Goal: Task Accomplishment & Management: Manage account settings

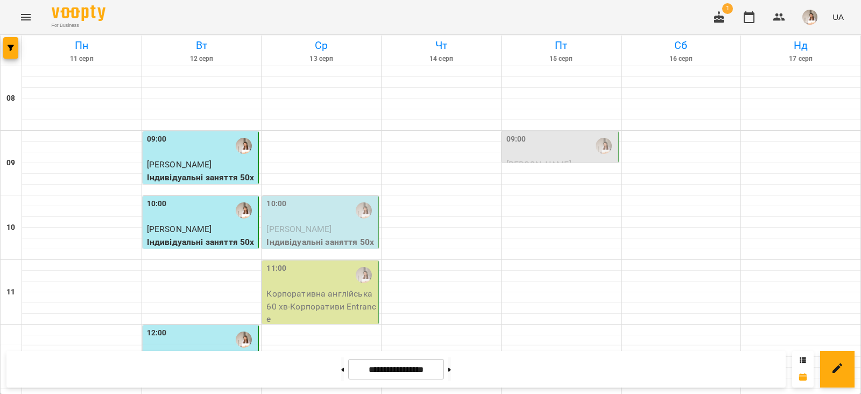
scroll to position [557, 0]
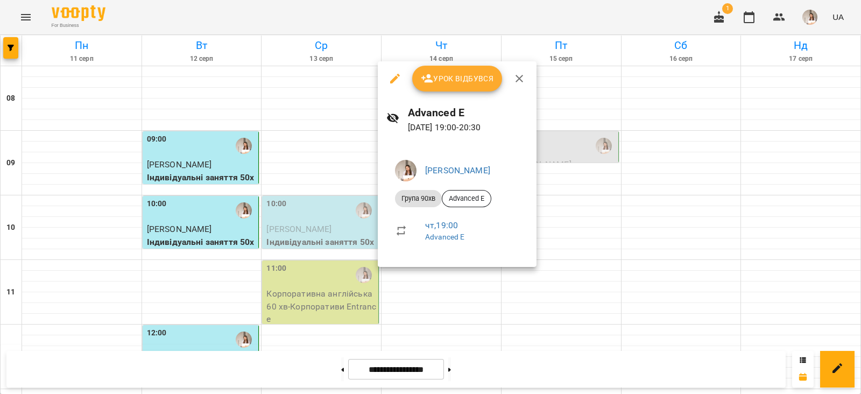
click at [459, 74] on span "Урок відбувся" at bounding box center [457, 78] width 73 height 13
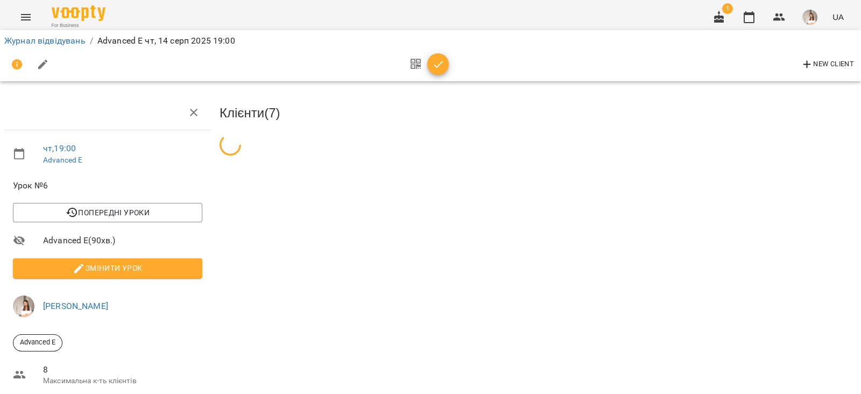
scroll to position [59, 0]
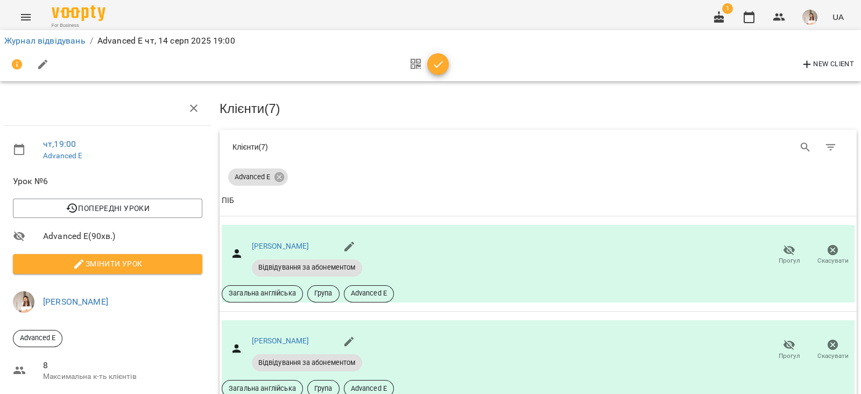
click at [435, 76] on div at bounding box center [426, 65] width 45 height 26
click at [437, 69] on icon "button" at bounding box center [438, 64] width 13 height 13
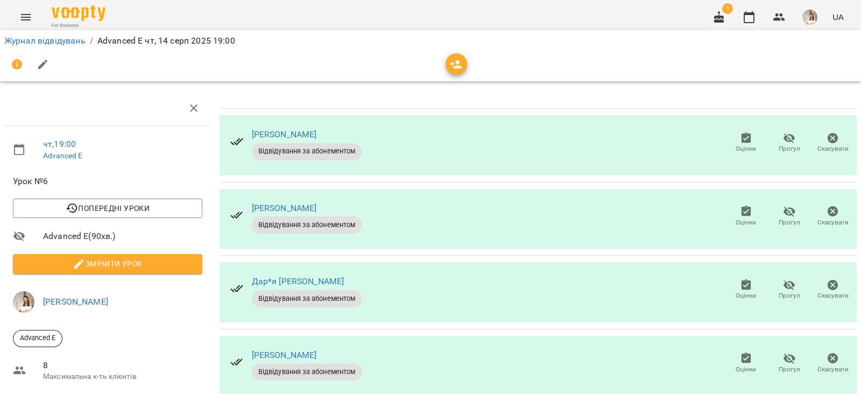
scroll to position [0, 0]
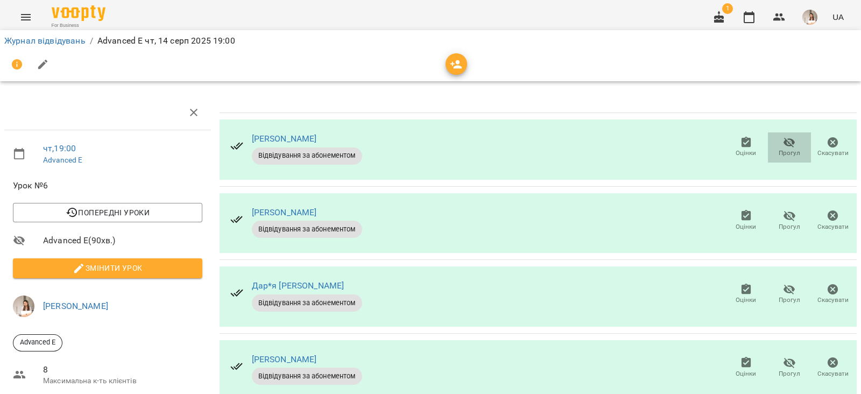
click at [774, 155] on span "Прогул" at bounding box center [789, 147] width 31 height 22
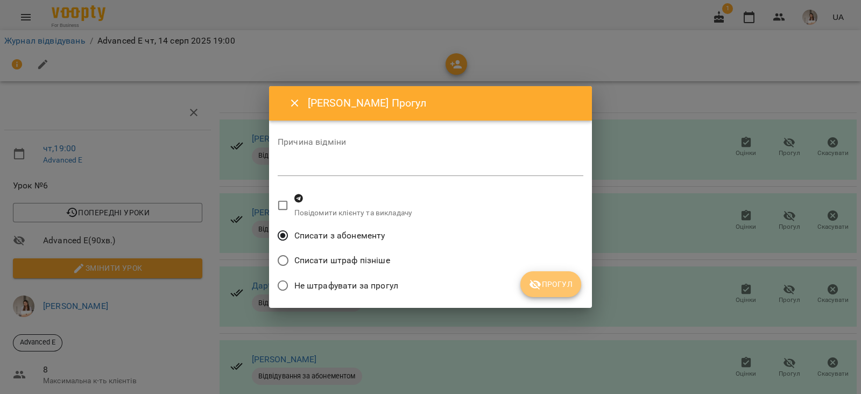
click at [557, 273] on button "Прогул" at bounding box center [550, 284] width 61 height 26
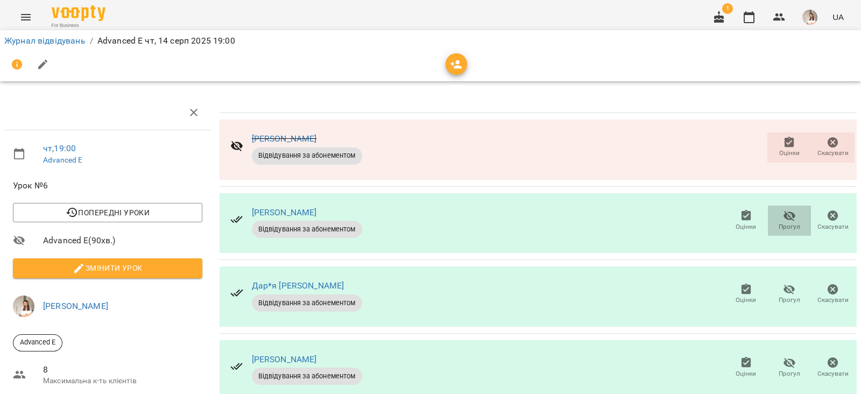
click at [768, 226] on button "Прогул" at bounding box center [790, 221] width 44 height 30
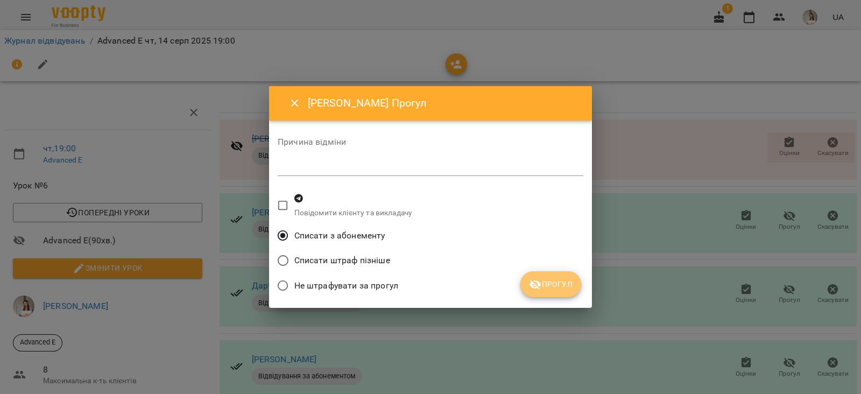
click at [565, 286] on span "Прогул" at bounding box center [551, 284] width 44 height 13
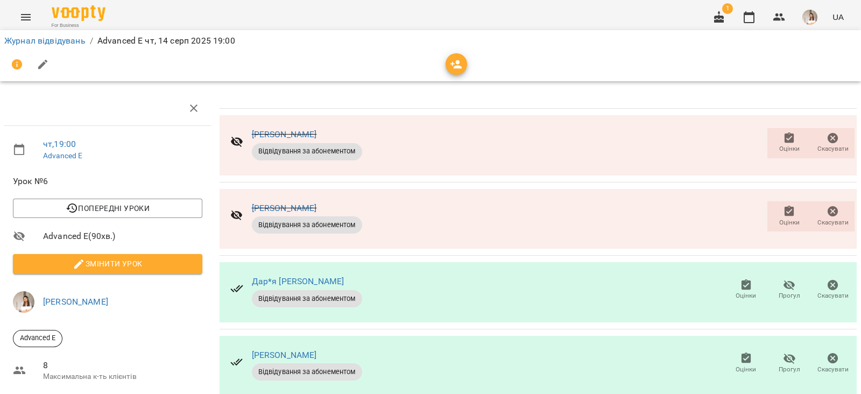
scroll to position [251, 0]
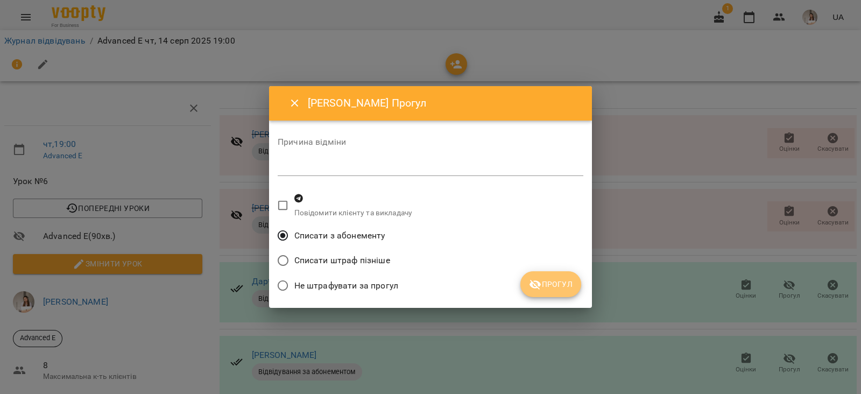
click at [537, 280] on icon "submit" at bounding box center [535, 284] width 12 height 10
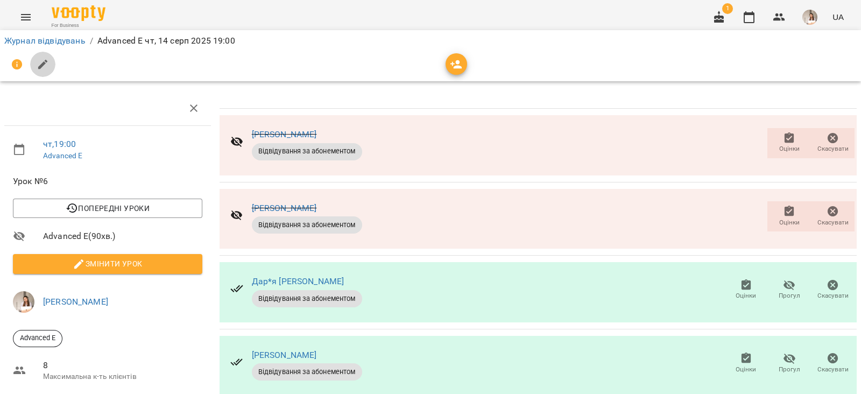
click at [41, 58] on icon "button" at bounding box center [43, 64] width 13 height 13
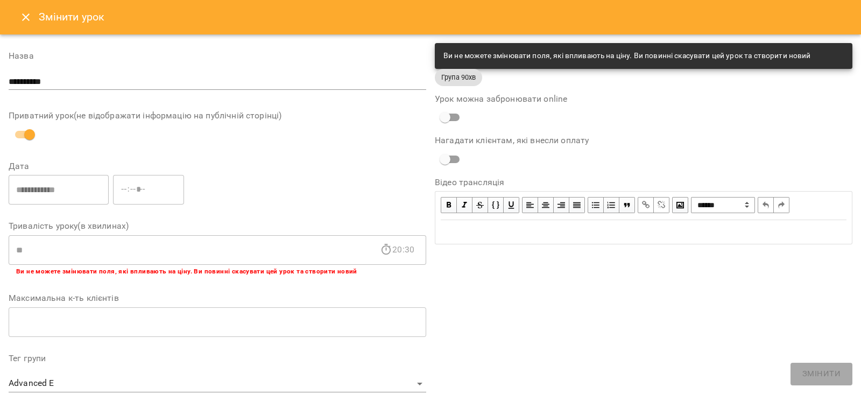
scroll to position [321, 0]
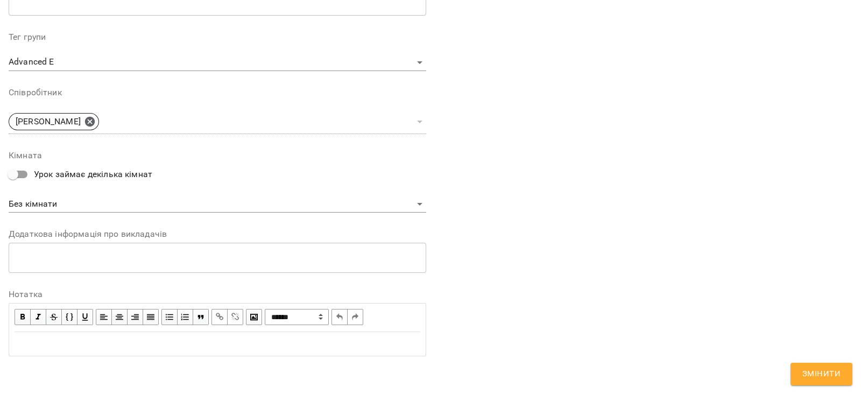
click at [46, 348] on div "Edit text" at bounding box center [218, 343] width 406 height 13
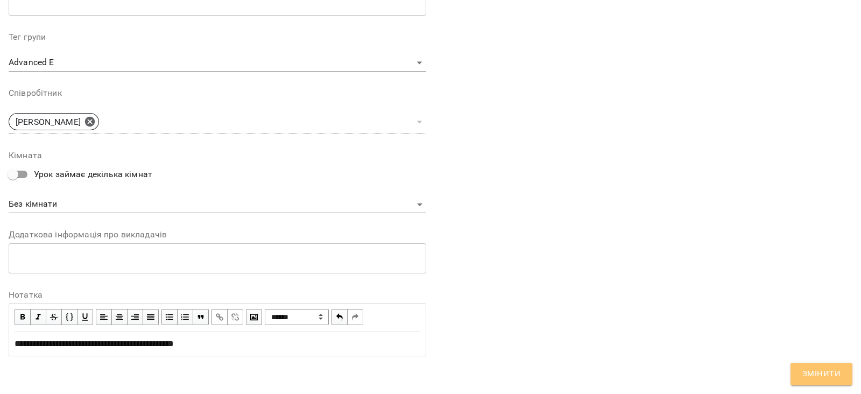
click at [814, 364] on button "Змінити" at bounding box center [821, 374] width 62 height 23
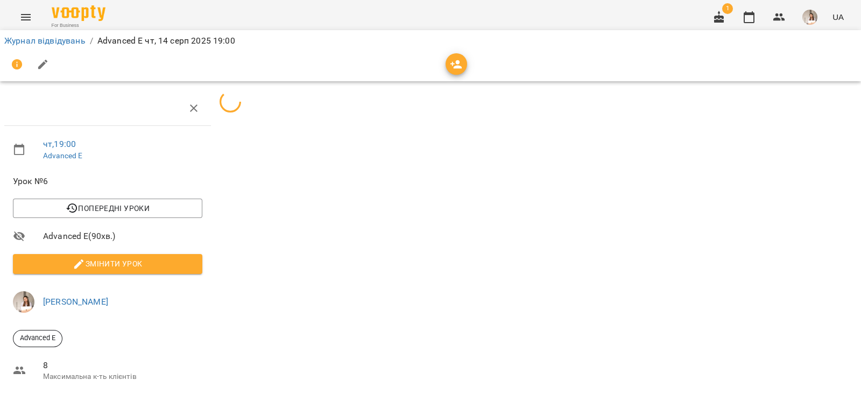
scroll to position [251, 0]
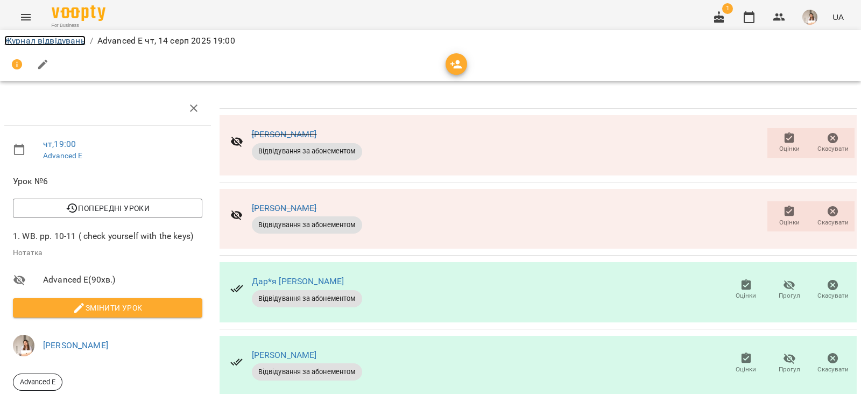
click at [44, 40] on link "Журнал відвідувань" at bounding box center [44, 41] width 81 height 10
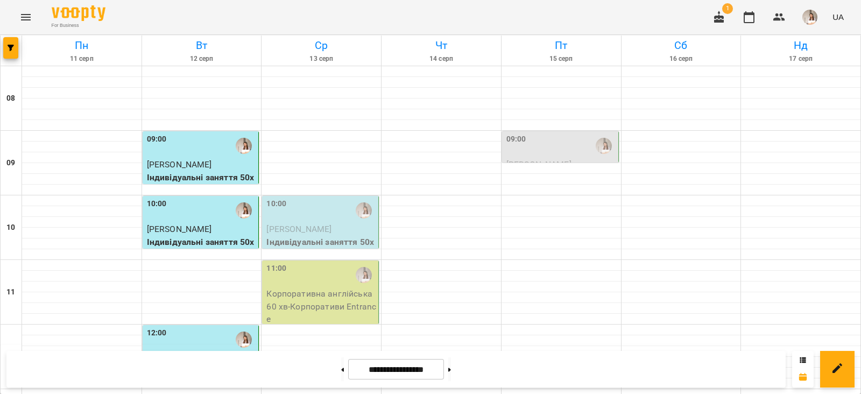
scroll to position [467, 0]
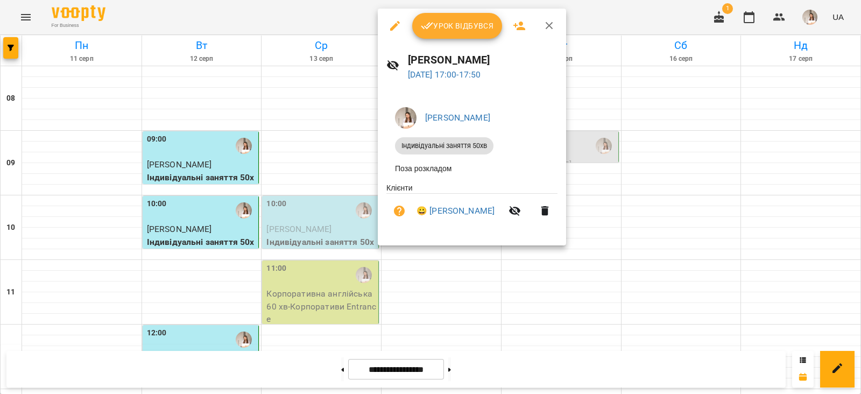
click at [433, 39] on div "Урок відбувся" at bounding box center [472, 26] width 188 height 34
click at [440, 27] on span "Урок відбувся" at bounding box center [457, 25] width 73 height 13
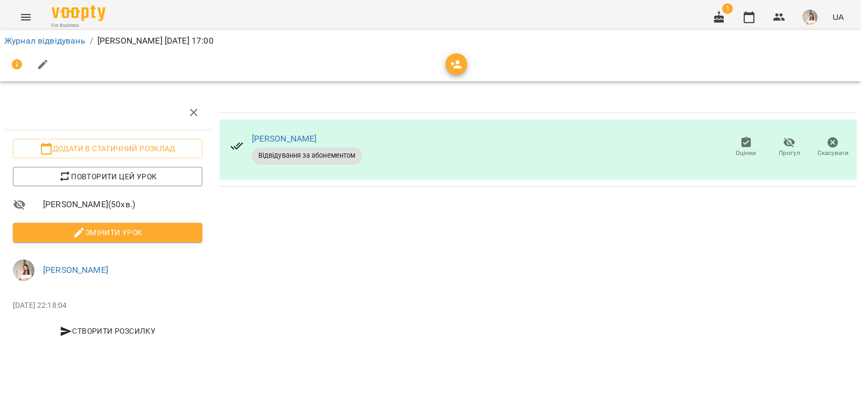
click at [137, 232] on span "Змінити урок" at bounding box center [108, 232] width 172 height 13
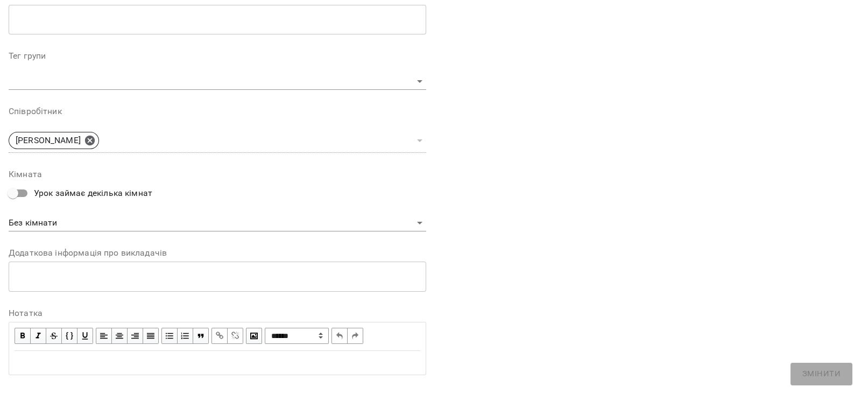
scroll to position [321, 0]
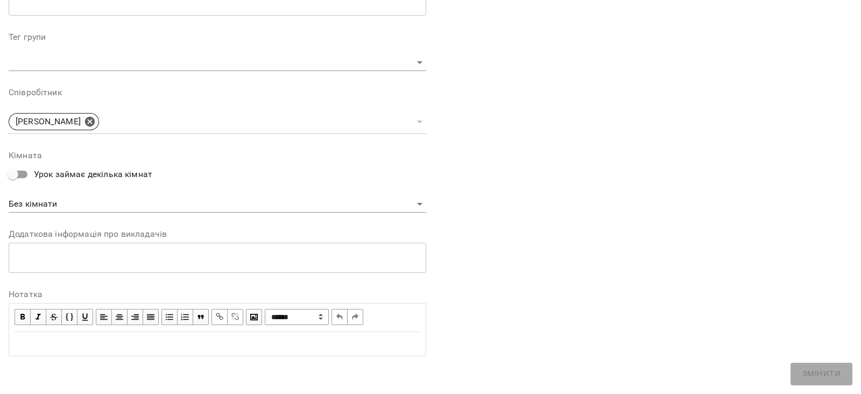
click at [53, 337] on div "Edit text" at bounding box center [218, 343] width 406 height 13
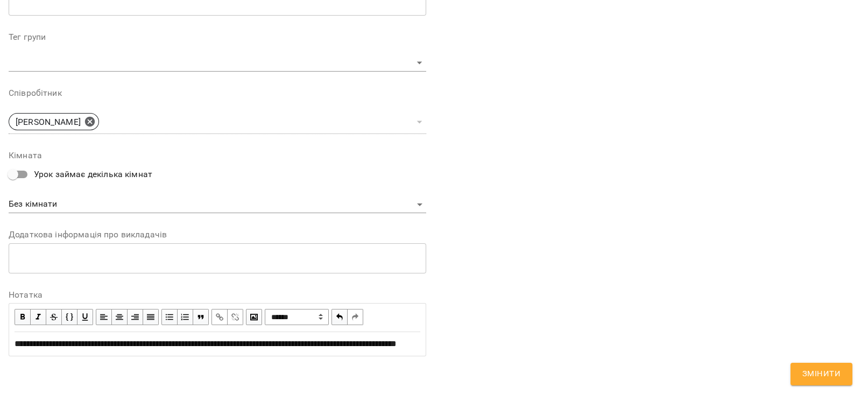
click at [154, 340] on span "**********" at bounding box center [206, 344] width 382 height 8
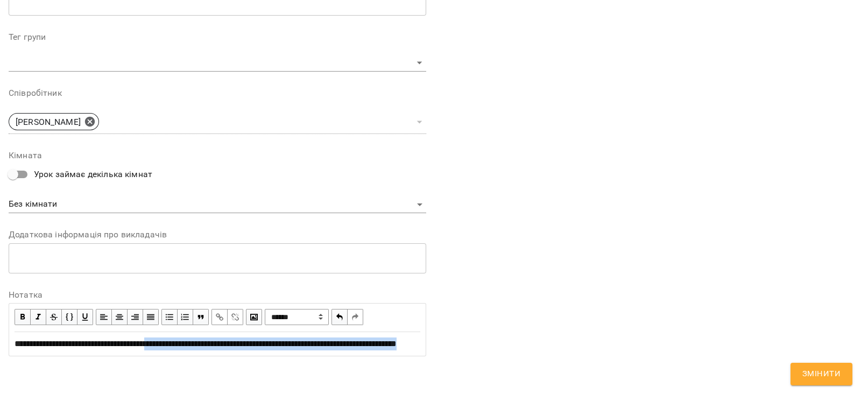
drag, startPoint x: 159, startPoint y: 340, endPoint x: 165, endPoint y: 350, distance: 11.8
click at [165, 350] on div "**********" at bounding box center [218, 343] width 406 height 13
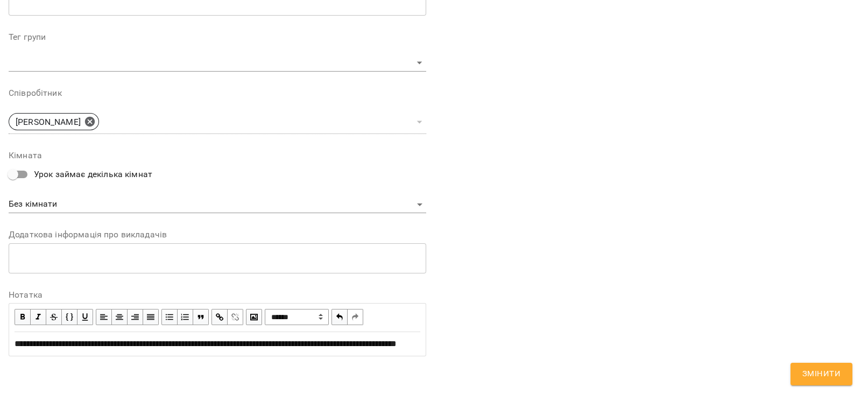
click at [216, 314] on span "button" at bounding box center [220, 317] width 12 height 12
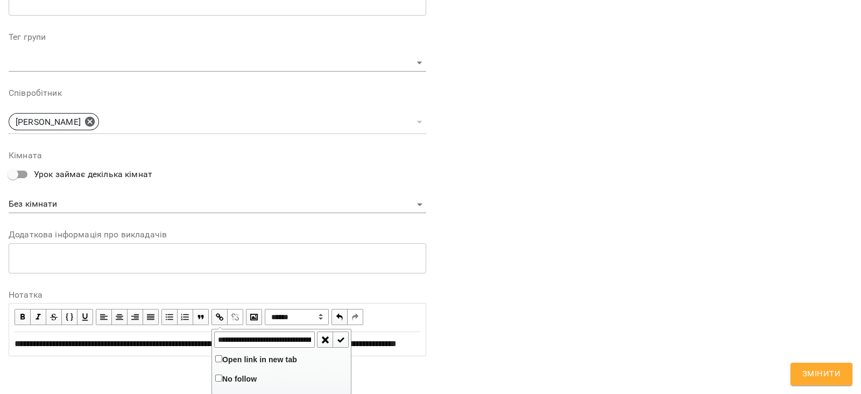
scroll to position [0, 181]
type input "**********"
drag, startPoint x: 340, startPoint y: 343, endPoint x: 439, endPoint y: 242, distance: 141.9
click at [340, 344] on span "button" at bounding box center [341, 340] width 12 height 12
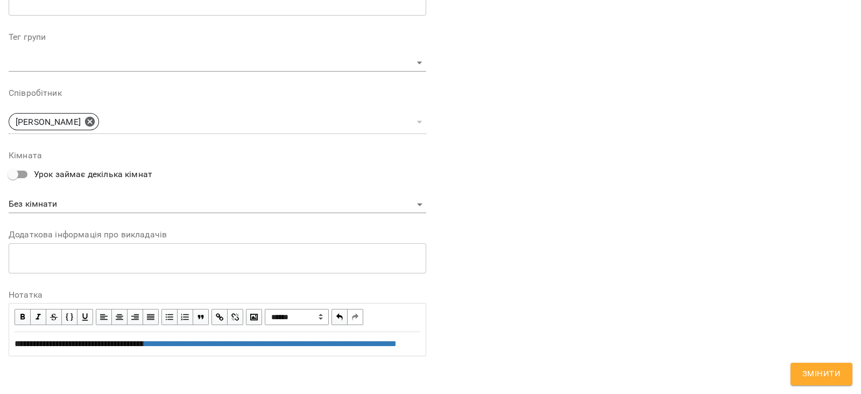
click at [8, 343] on div "**********" at bounding box center [217, 44] width 426 height 652
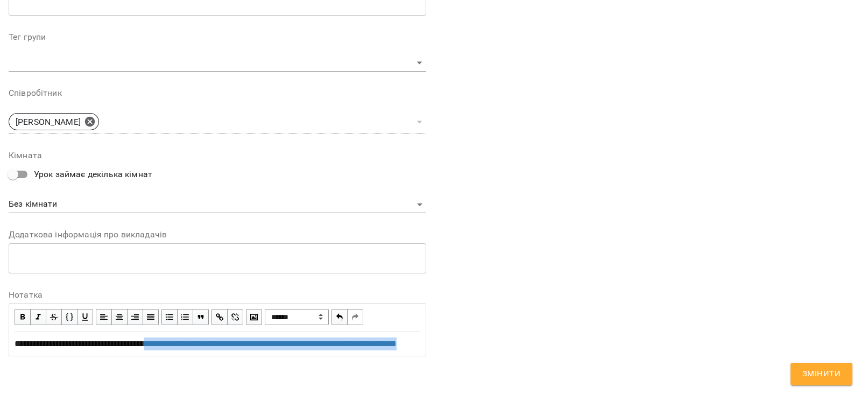
click at [11, 343] on div "**********" at bounding box center [217, 344] width 415 height 23
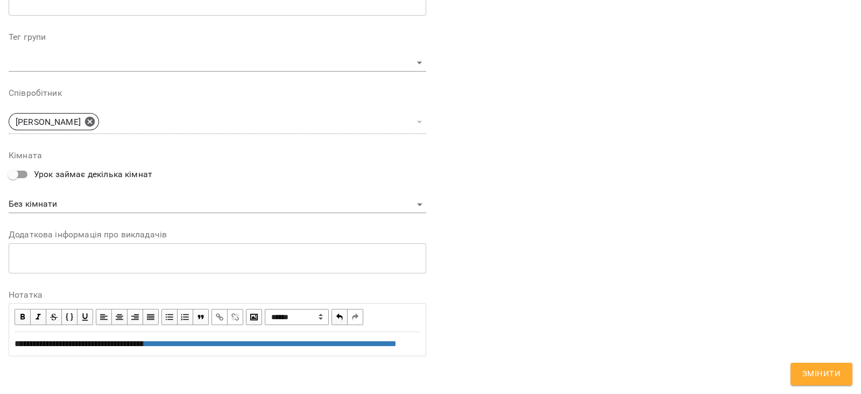
click at [20, 342] on span "**********" at bounding box center [80, 344] width 130 height 8
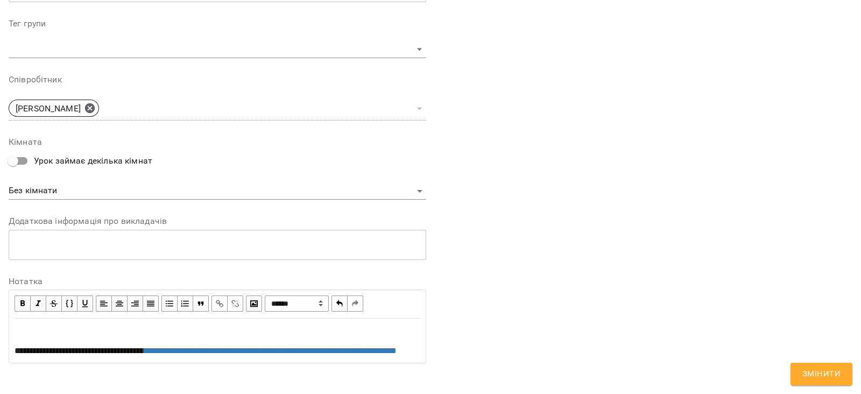
scroll to position [400, 0]
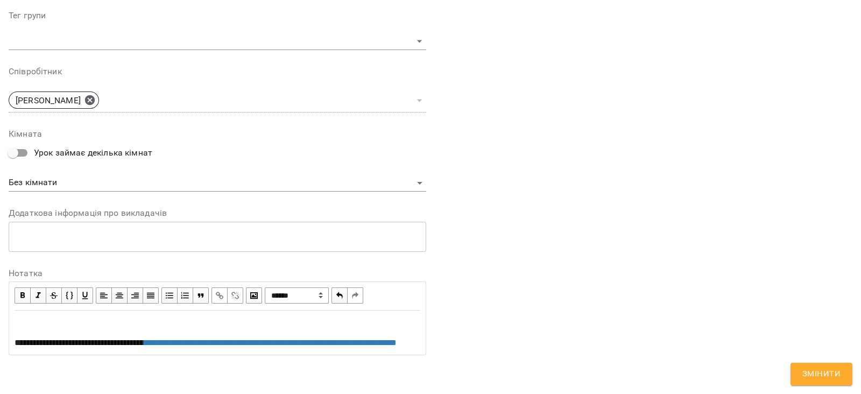
click at [52, 316] on div "Edit text" at bounding box center [218, 322] width 406 height 13
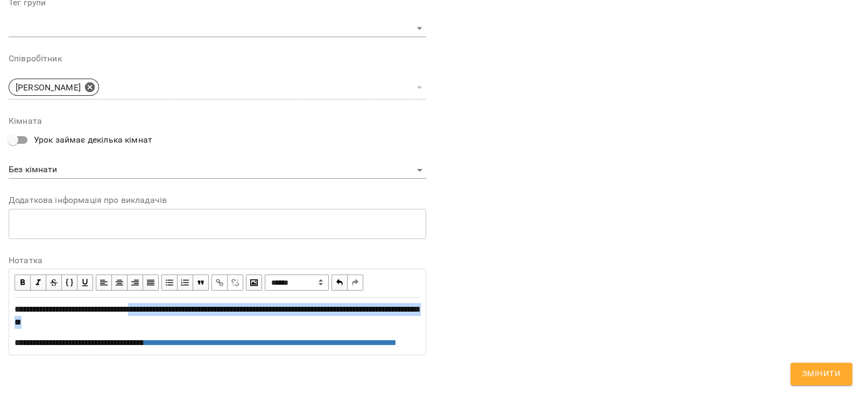
drag, startPoint x: 15, startPoint y: 298, endPoint x: 41, endPoint y: 303, distance: 26.4
click at [41, 303] on div "**********" at bounding box center [218, 316] width 406 height 26
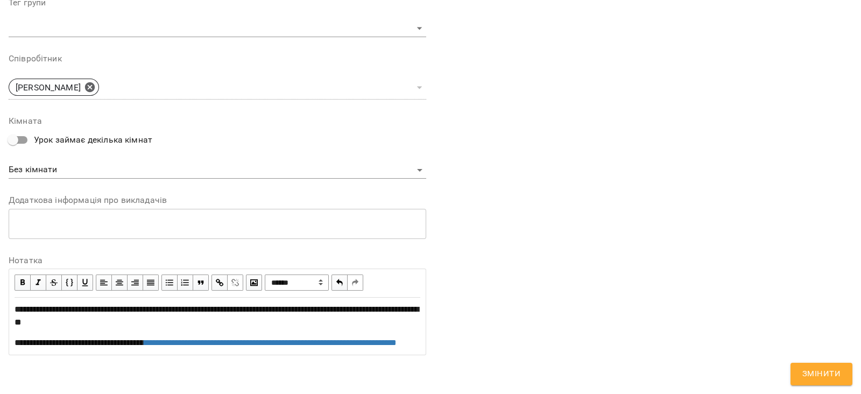
click at [214, 277] on span "button" at bounding box center [220, 283] width 12 height 12
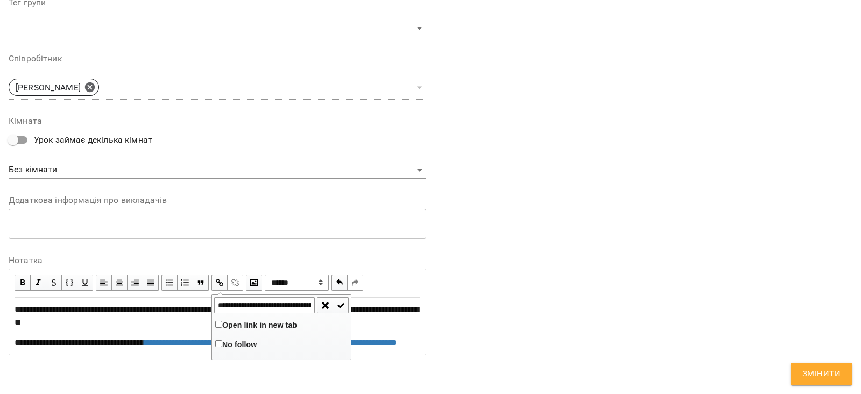
scroll to position [0, 253]
type input "**********"
click at [335, 299] on span "button" at bounding box center [341, 305] width 12 height 12
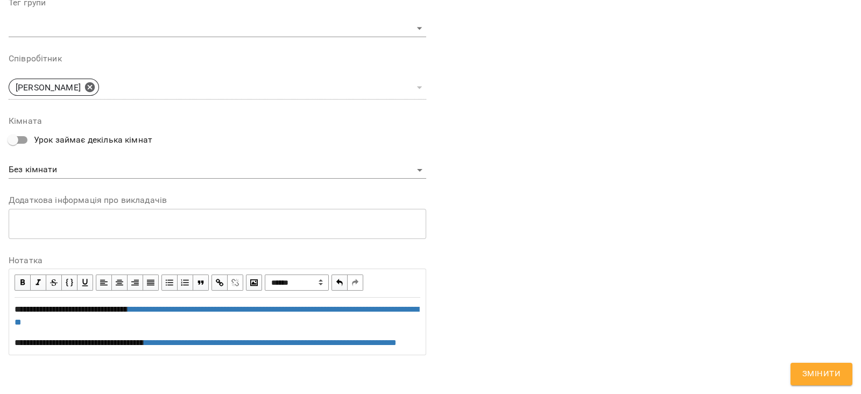
click at [841, 368] on button "Змінити" at bounding box center [821, 374] width 62 height 23
